Goal: Information Seeking & Learning: Learn about a topic

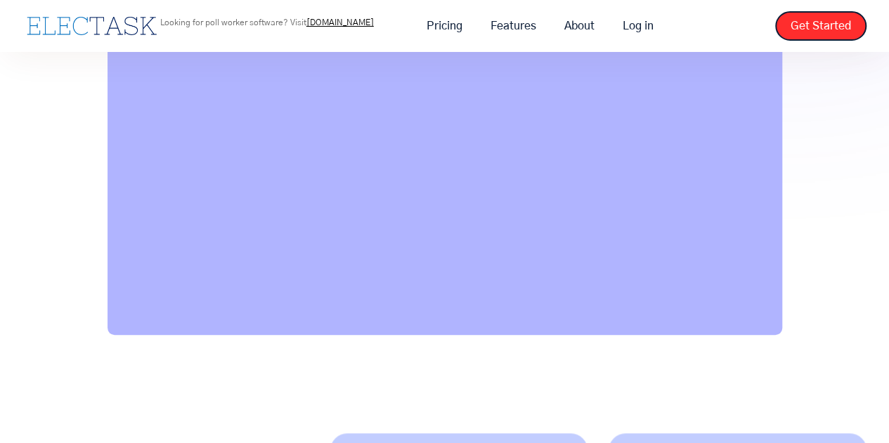
scroll to position [492, 0]
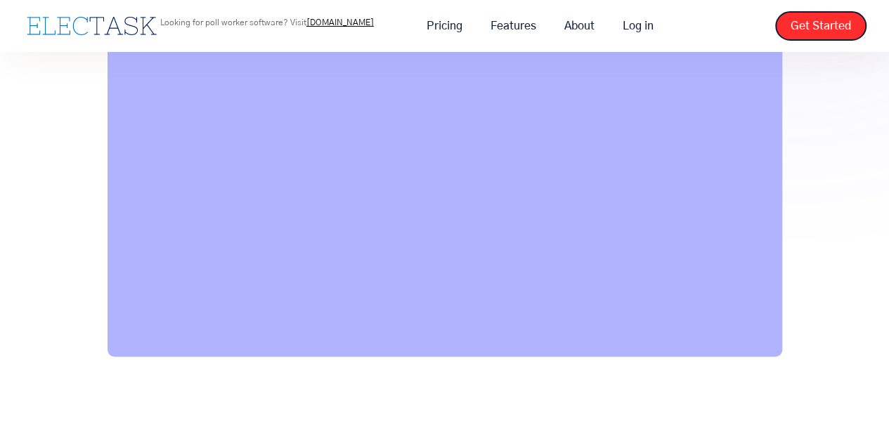
click at [514, 400] on div "Election tasks, managed Dramatically improve accountability and communication w…" at bounding box center [444, 38] width 843 height 793
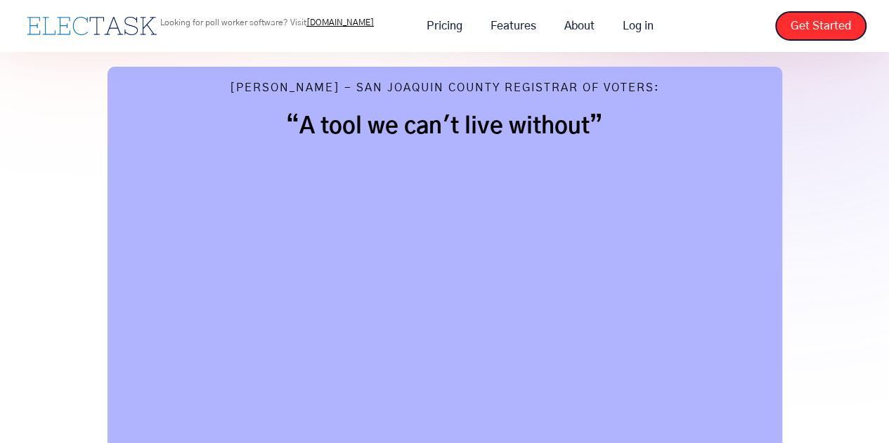
scroll to position [211, 0]
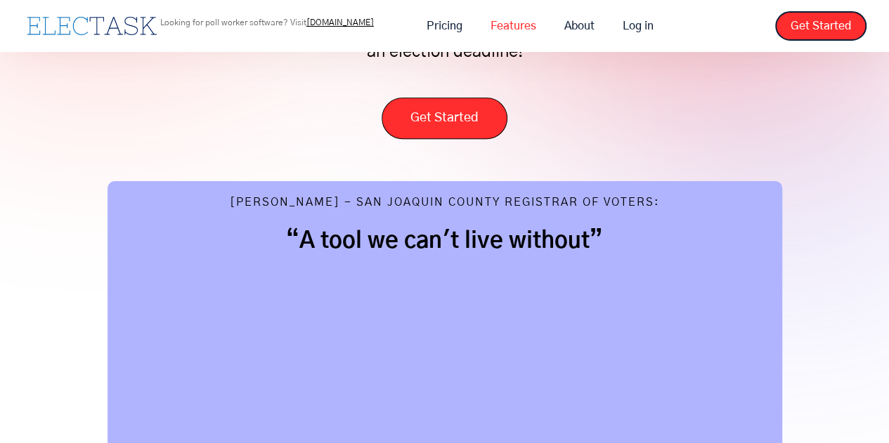
click at [506, 21] on link "Features" at bounding box center [513, 26] width 74 height 30
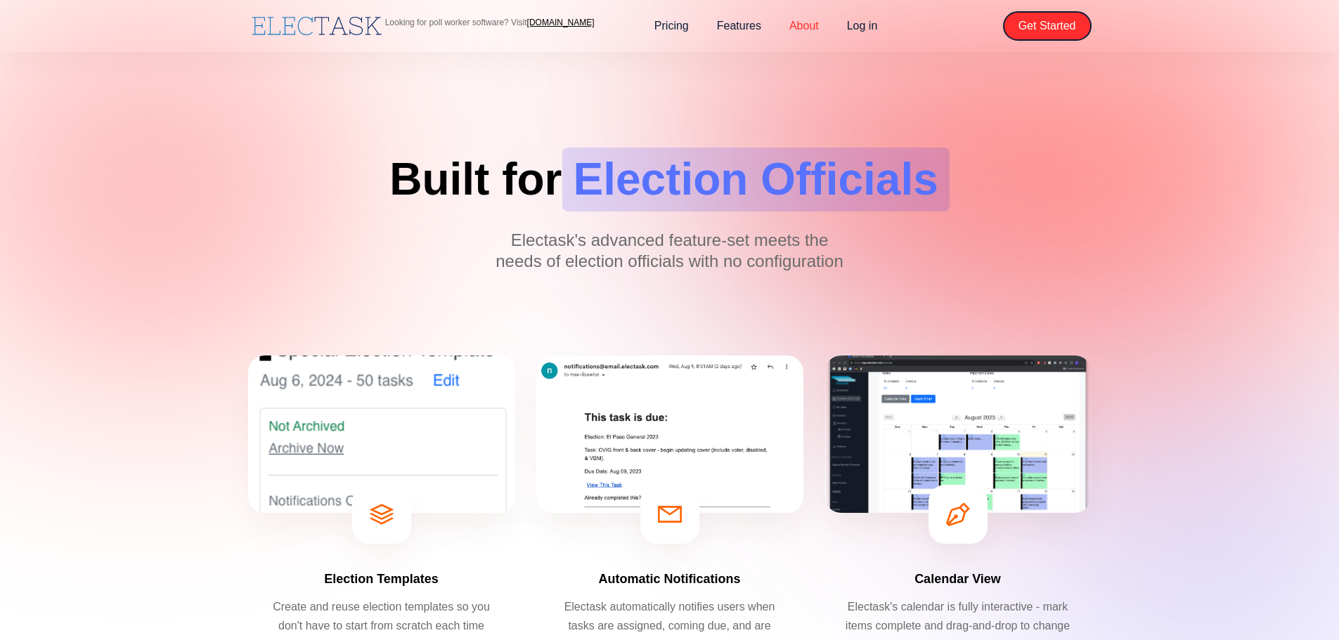
click at [814, 27] on link "About" at bounding box center [804, 26] width 58 height 30
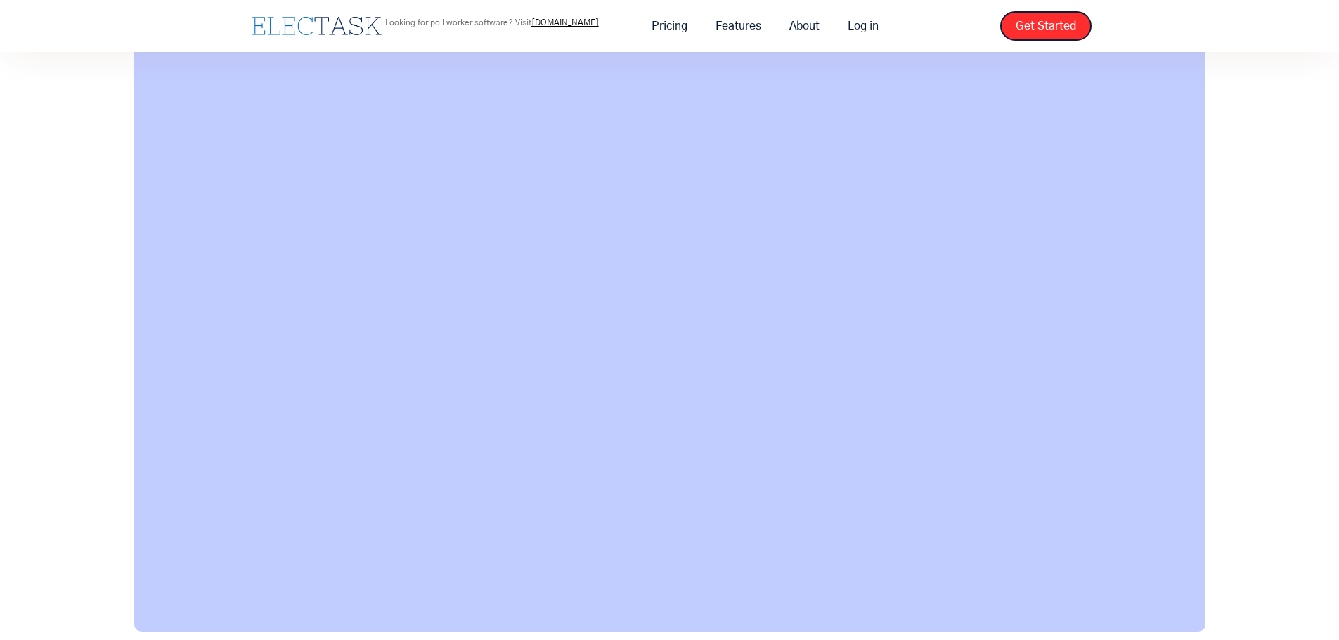
scroll to position [773, 0]
